Goal: Task Accomplishment & Management: Complete application form

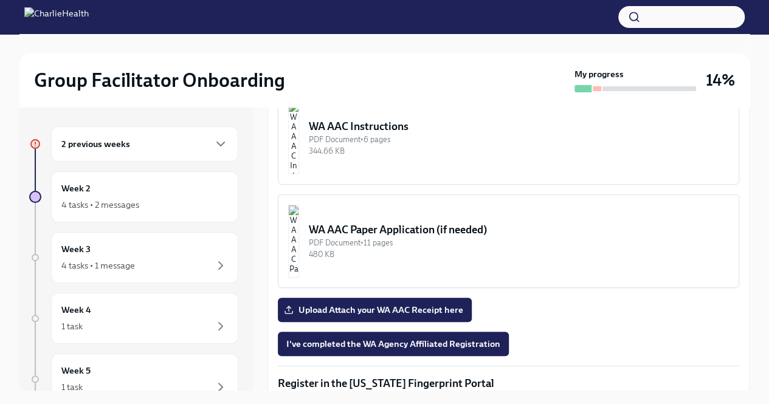
scroll to position [1083, 0]
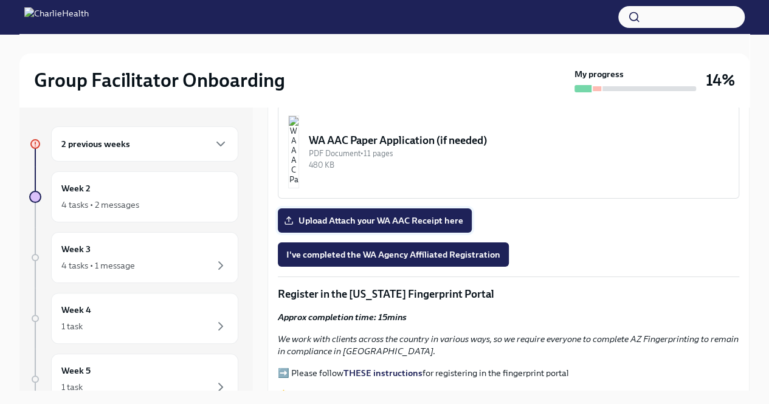
click at [433, 216] on span "Upload Attach your WA AAC Receipt here" at bounding box center [374, 220] width 177 height 12
click at [0, 0] on input "Upload Attach your WA AAC Receipt here" at bounding box center [0, 0] width 0 height 0
click at [326, 249] on span "I've completed the WA Agency Affiliated Registration" at bounding box center [393, 255] width 214 height 12
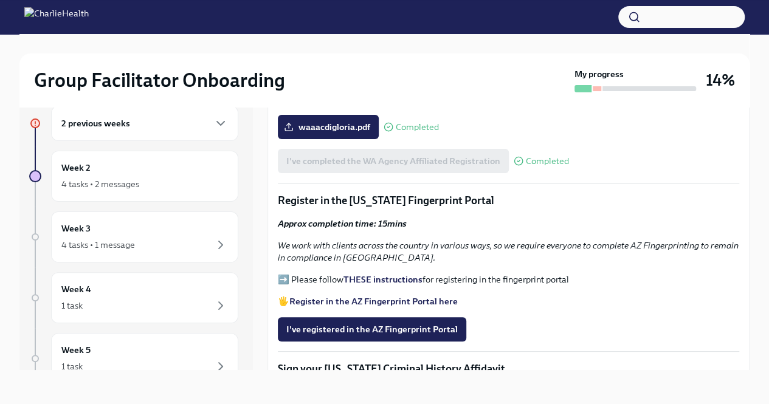
scroll to position [1181, 0]
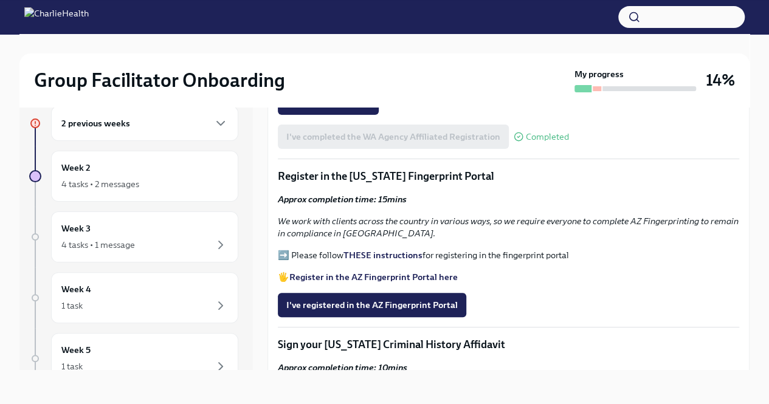
click at [379, 250] on strong "THESE instructions" at bounding box center [382, 255] width 79 height 11
click at [346, 272] on strong "Register in the AZ Fingerprint Portal here" at bounding box center [373, 277] width 168 height 11
click at [400, 299] on span "I've registered in the AZ Fingerprint Portal" at bounding box center [371, 305] width 171 height 12
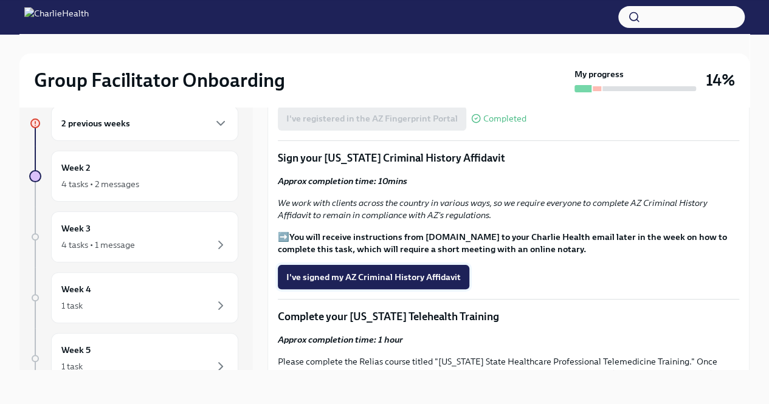
click at [400, 271] on span "I've signed my AZ Criminal History Affidavit" at bounding box center [373, 277] width 174 height 12
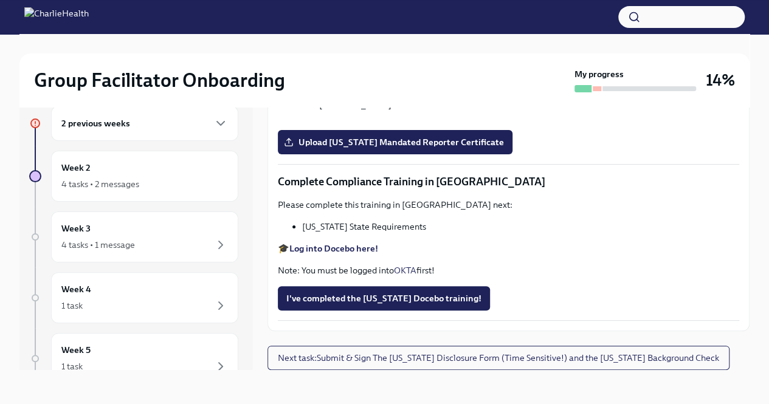
scroll to position [2405, 0]
click at [213, 123] on icon "button" at bounding box center [220, 123] width 15 height 15
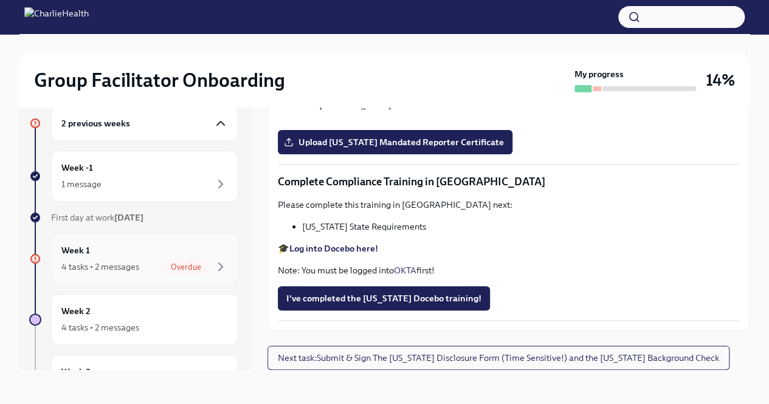
click at [135, 266] on div "4 tasks • 2 messages" at bounding box center [100, 267] width 78 height 12
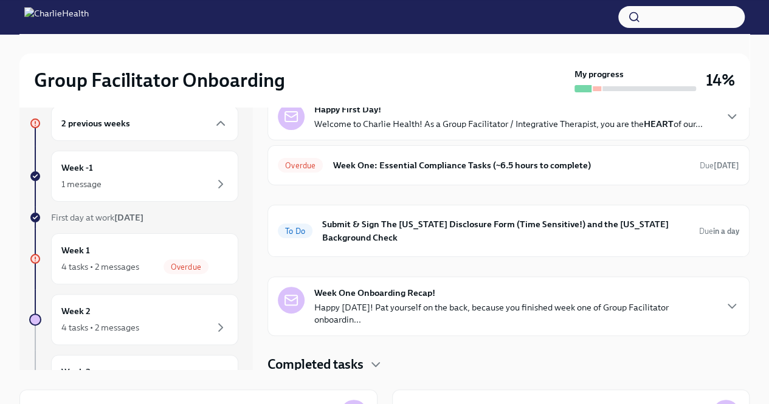
scroll to position [51, 0]
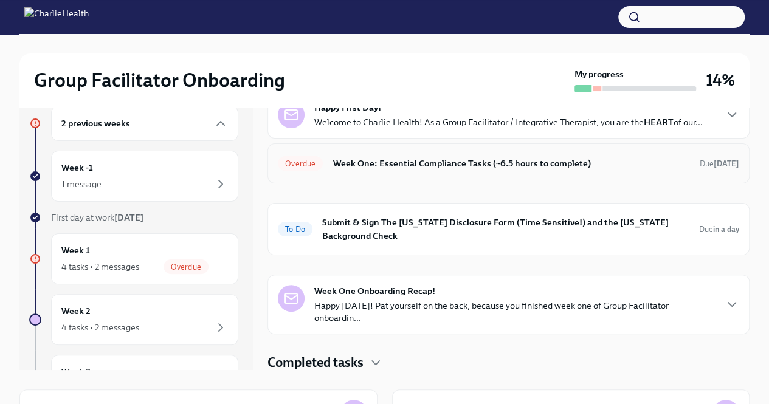
click at [423, 165] on h6 "Week One: Essential Compliance Tasks (~6.5 hours to complete)" at bounding box center [510, 163] width 357 height 13
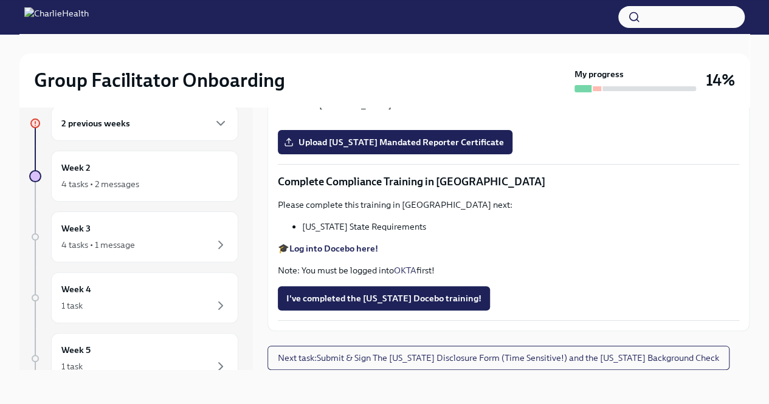
scroll to position [2594, 0]
click at [213, 126] on icon "button" at bounding box center [220, 123] width 15 height 15
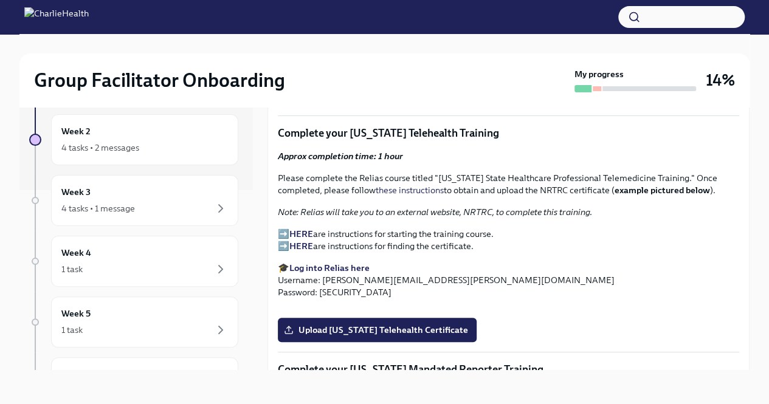
scroll to position [1546, 0]
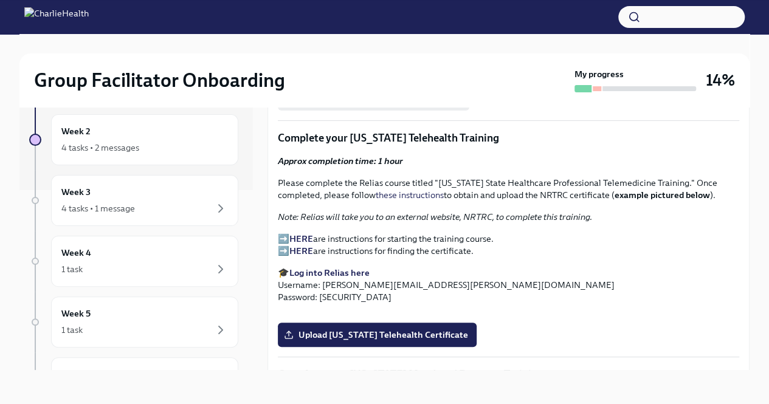
click at [334, 269] on strong "Log into Relias here" at bounding box center [329, 272] width 80 height 11
